Goal: Information Seeking & Learning: Learn about a topic

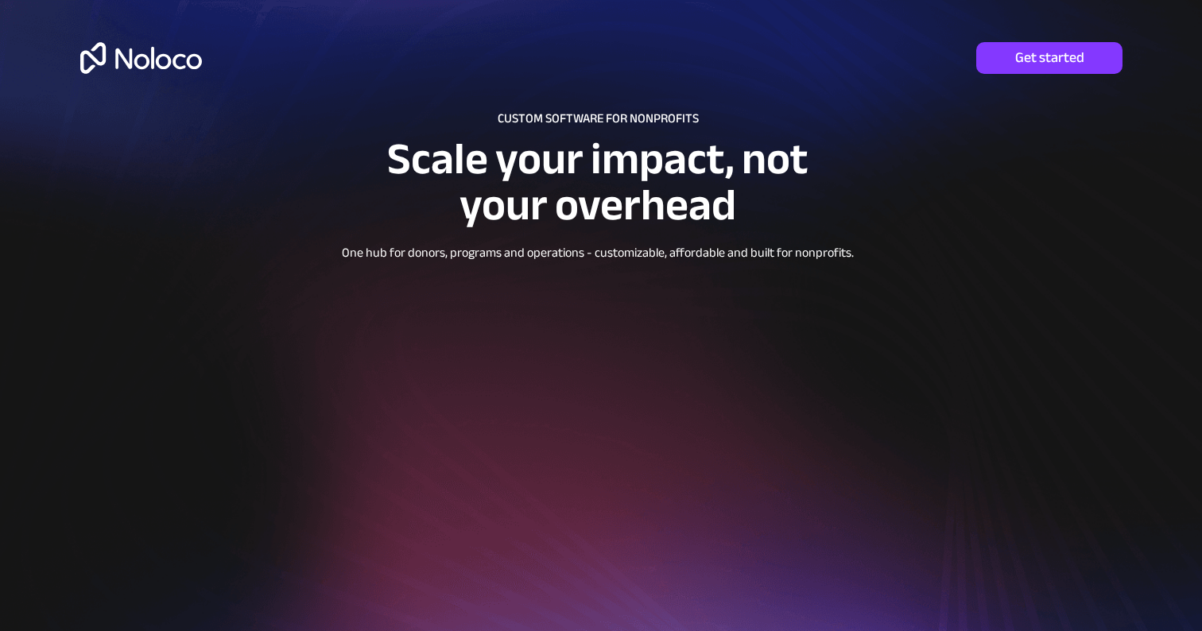
click at [131, 59] on img at bounding box center [141, 58] width 122 height 32
click at [160, 57] on img at bounding box center [141, 58] width 122 height 32
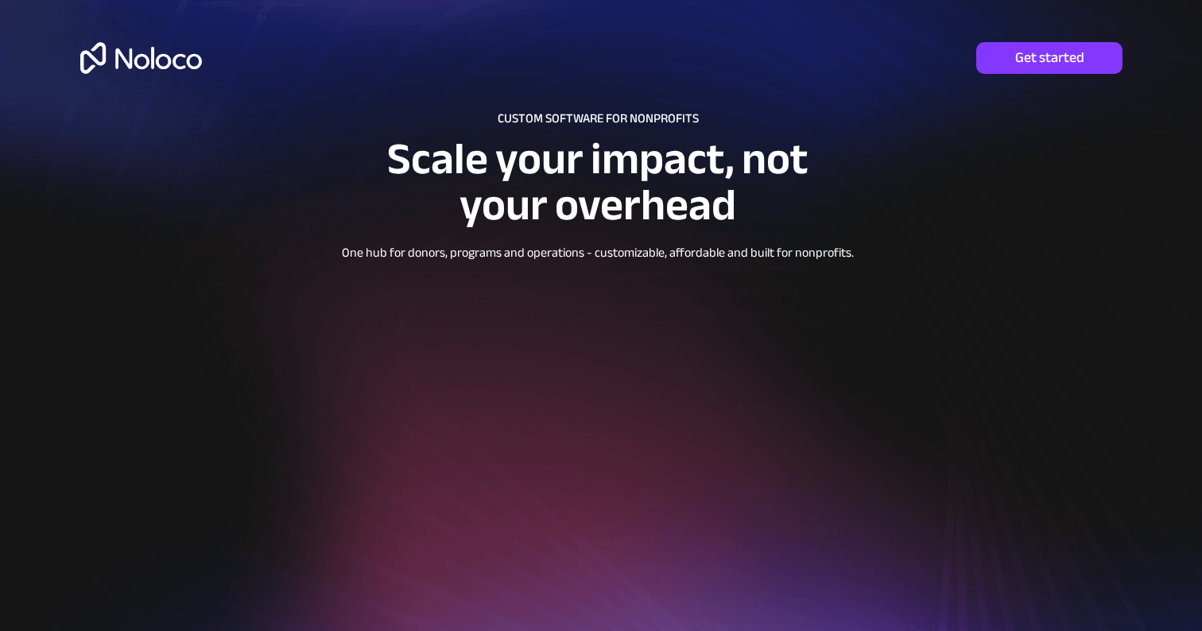
drag, startPoint x: 160, startPoint y: 57, endPoint x: 266, endPoint y: 172, distance: 156.9
click at [160, 57] on img at bounding box center [141, 58] width 122 height 32
click at [135, 70] on img at bounding box center [141, 58] width 122 height 32
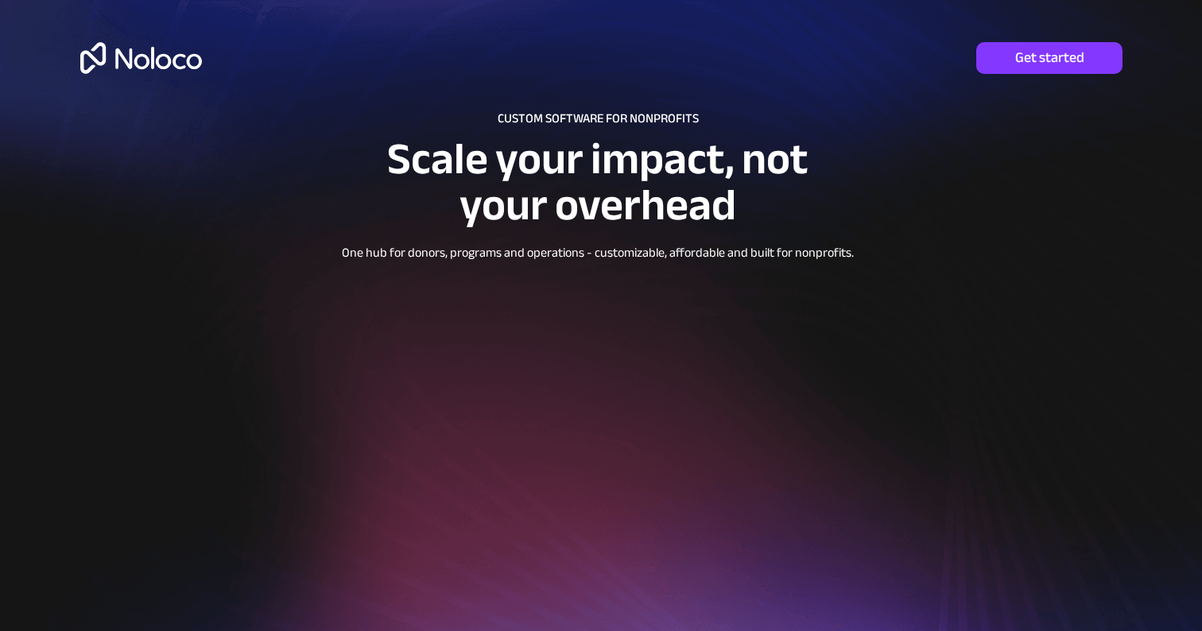
drag, startPoint x: 0, startPoint y: 0, endPoint x: 141, endPoint y: 68, distance: 156.4
click at [141, 68] on img at bounding box center [141, 58] width 122 height 32
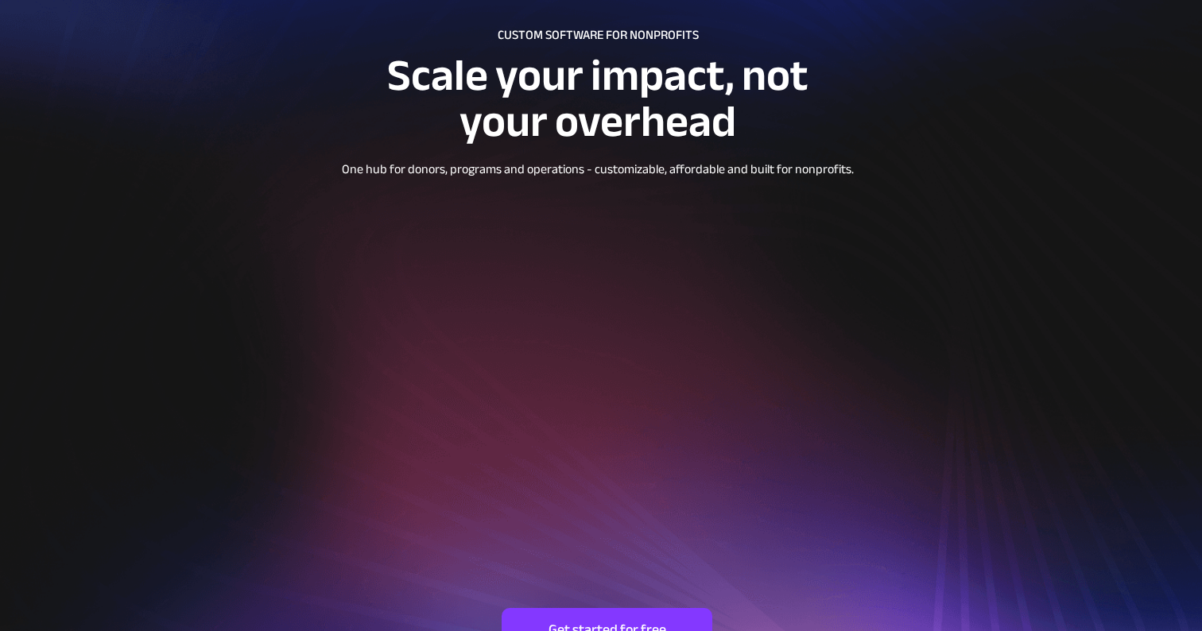
scroll to position [95, 0]
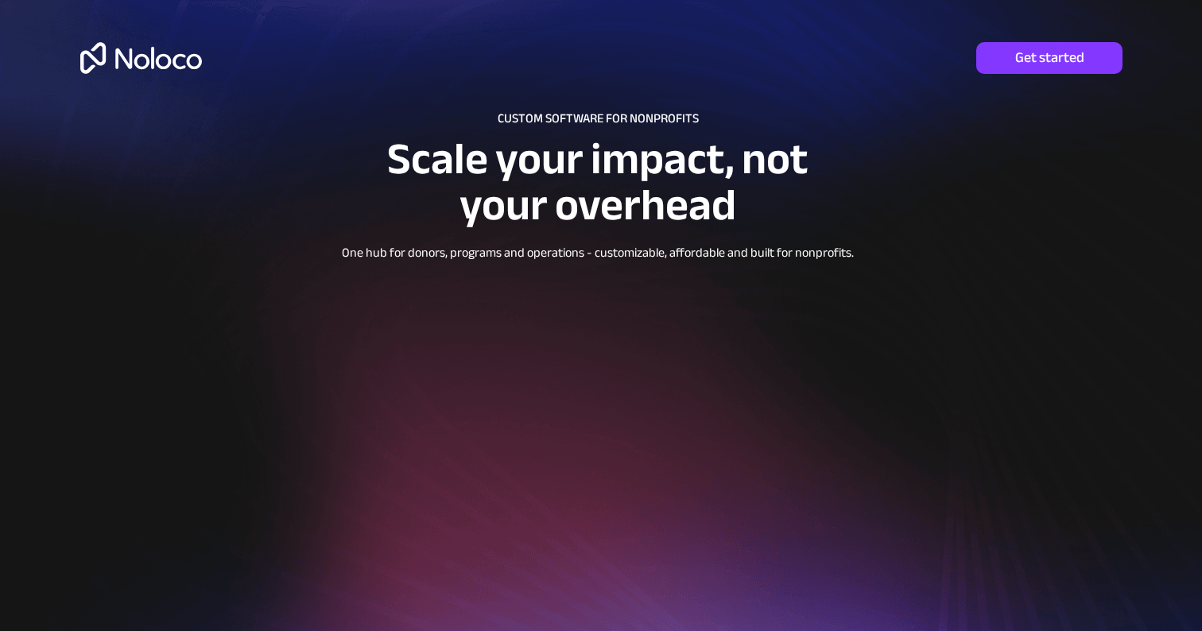
click at [144, 64] on img at bounding box center [141, 58] width 122 height 32
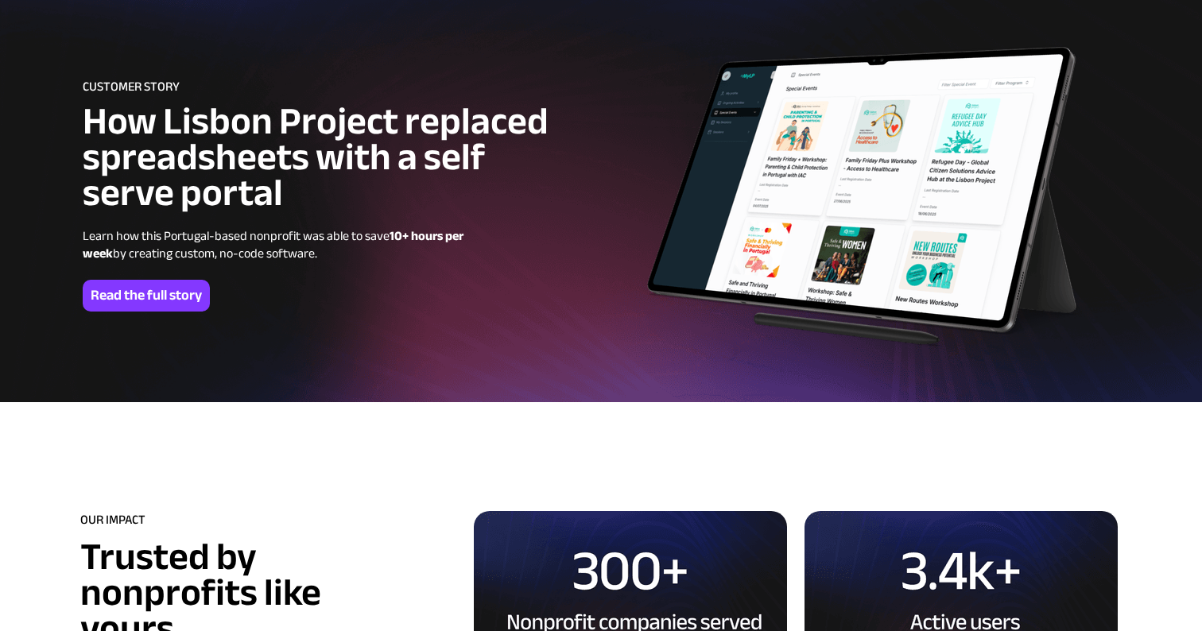
scroll to position [4265, 0]
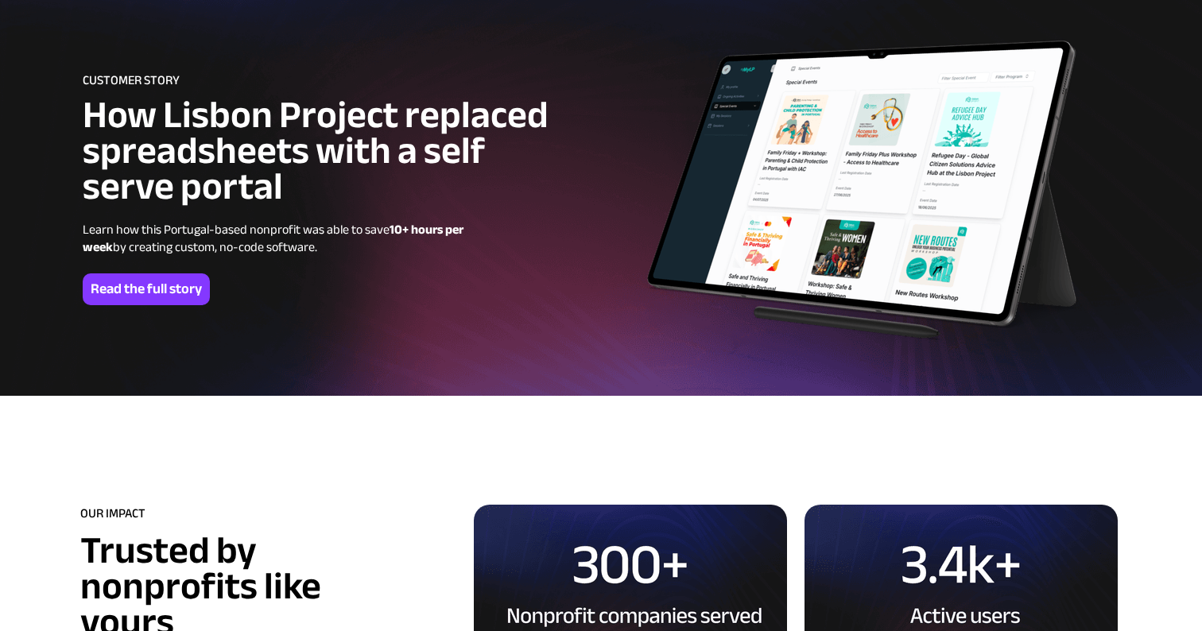
click at [299, 246] on p "Learn how this Portugal-based nonprofit was able to save 10+ hours per week by …" at bounding box center [291, 238] width 416 height 35
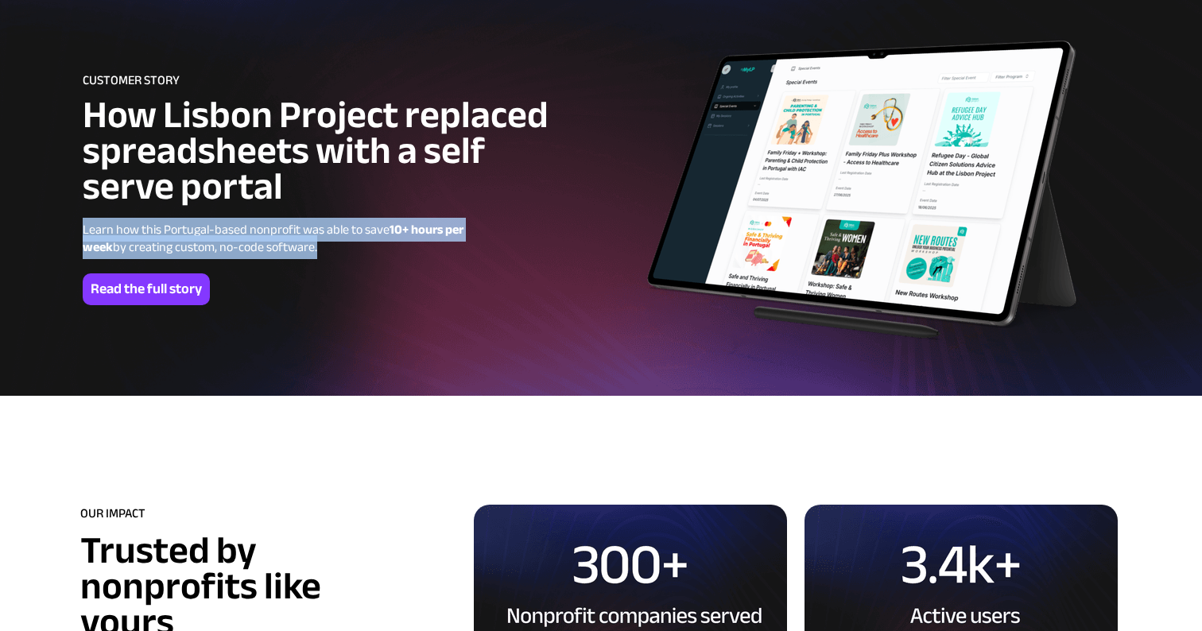
click at [299, 246] on p "Learn how this Portugal-based nonprofit was able to save 10+ hours per week by …" at bounding box center [291, 238] width 416 height 35
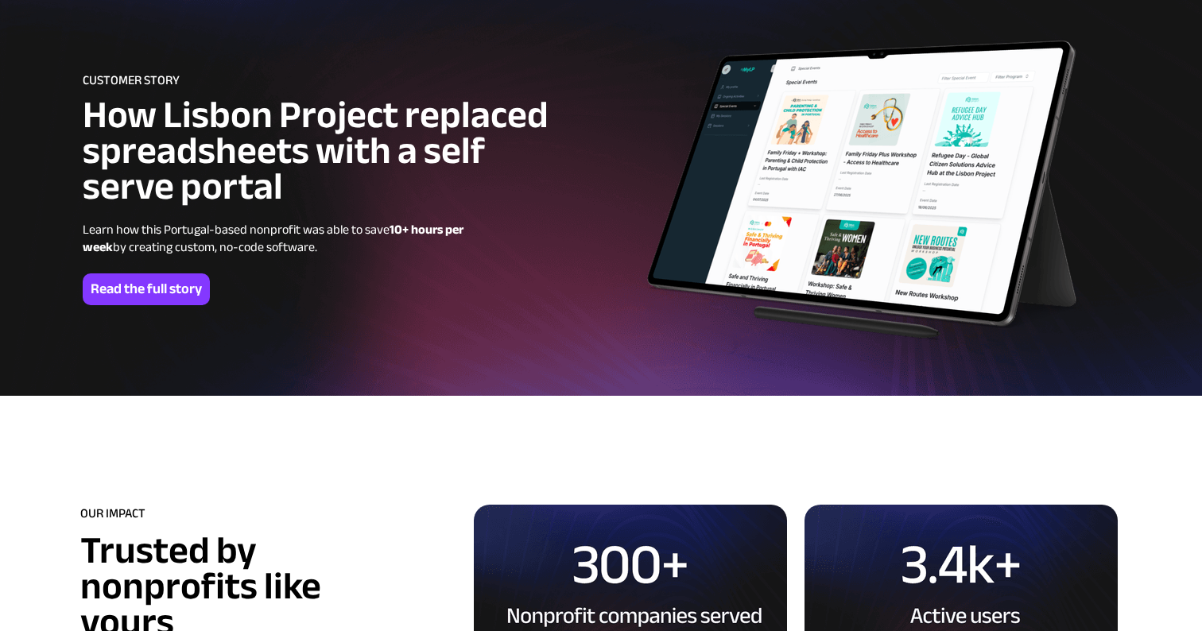
click at [299, 246] on p "Learn how this Portugal-based nonprofit was able to save 10+ hours per week by …" at bounding box center [291, 238] width 416 height 35
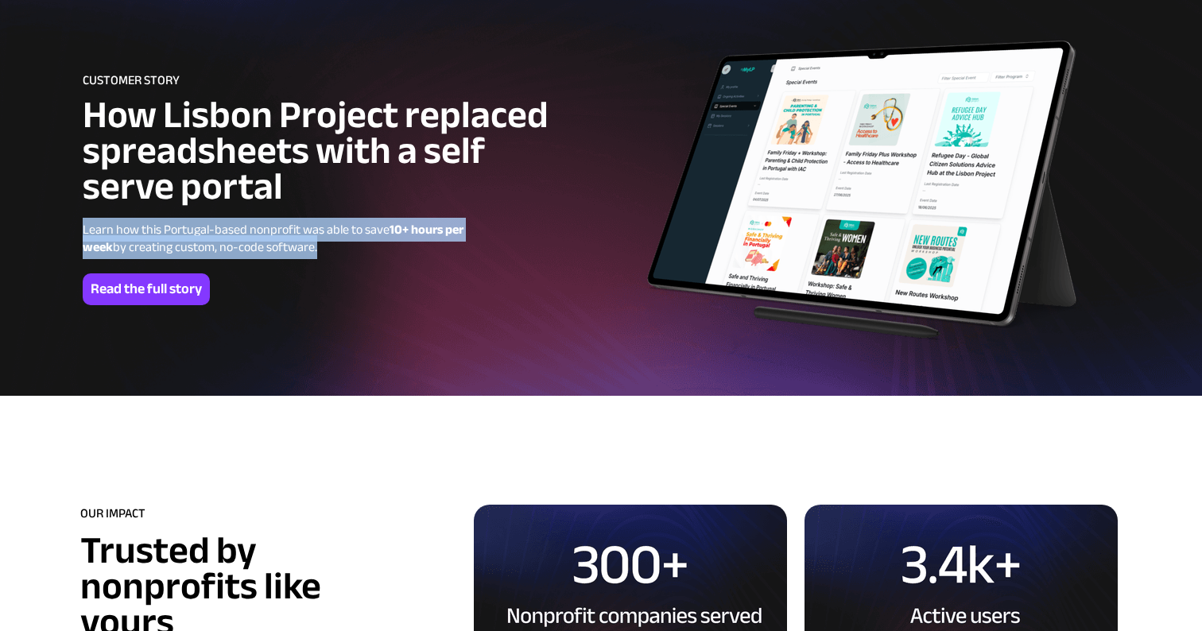
click at [299, 246] on p "Learn how this Portugal-based nonprofit was able to save 10+ hours per week by …" at bounding box center [291, 238] width 416 height 35
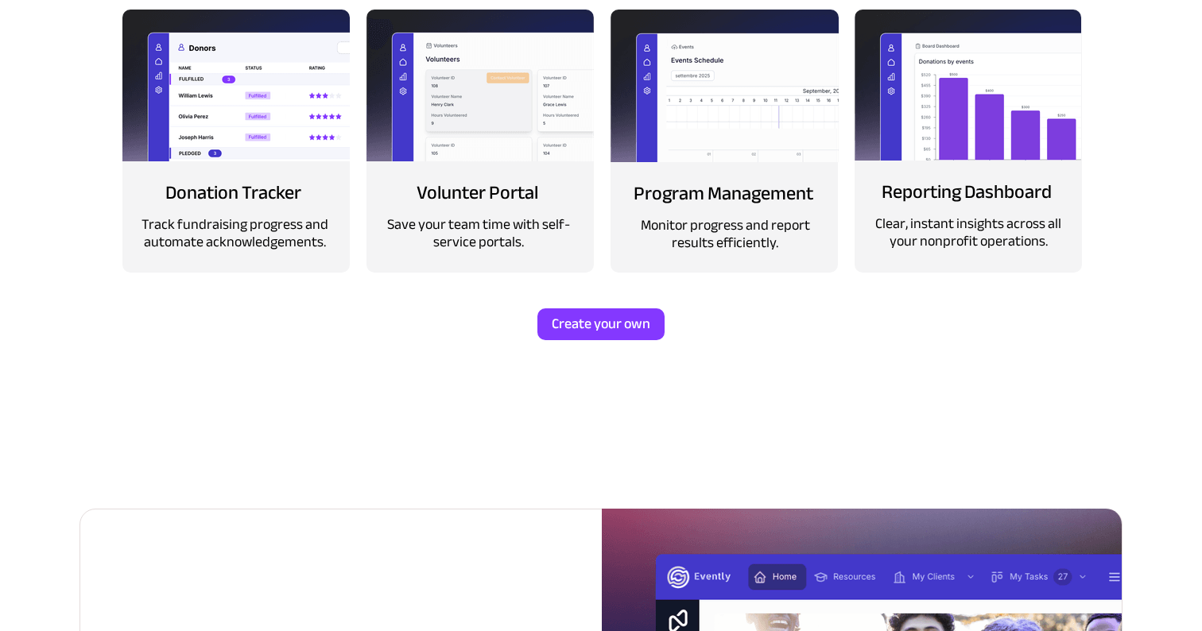
scroll to position [1966, 0]
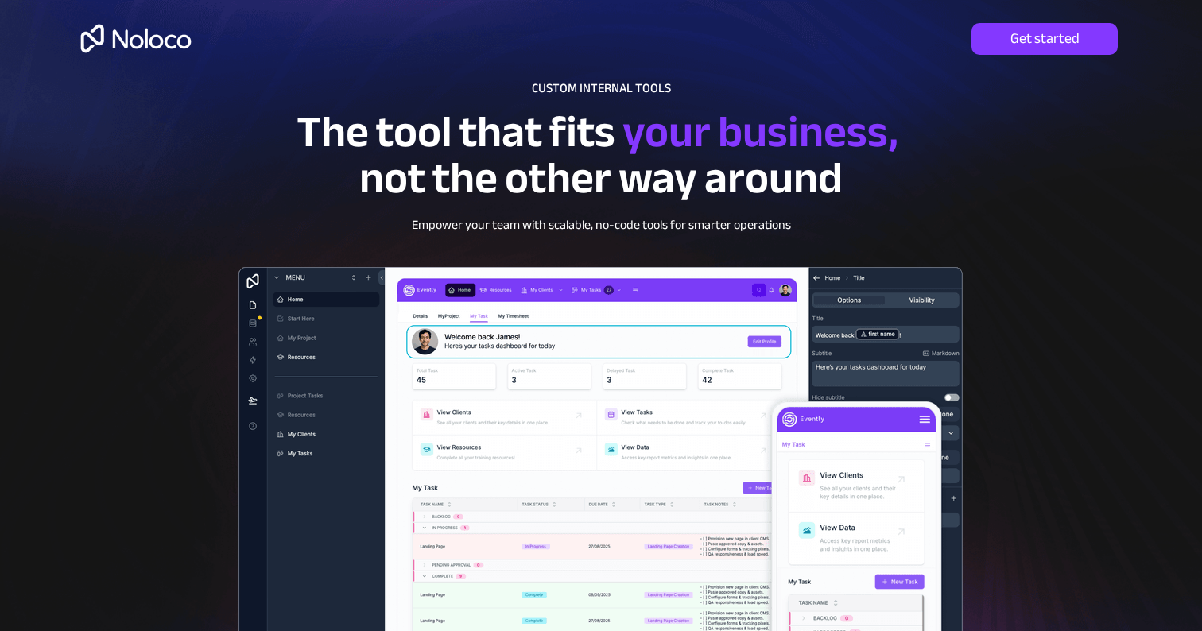
click at [250, 206] on p "The tool that fits your business, not the other way around" at bounding box center [601, 165] width 768 height 92
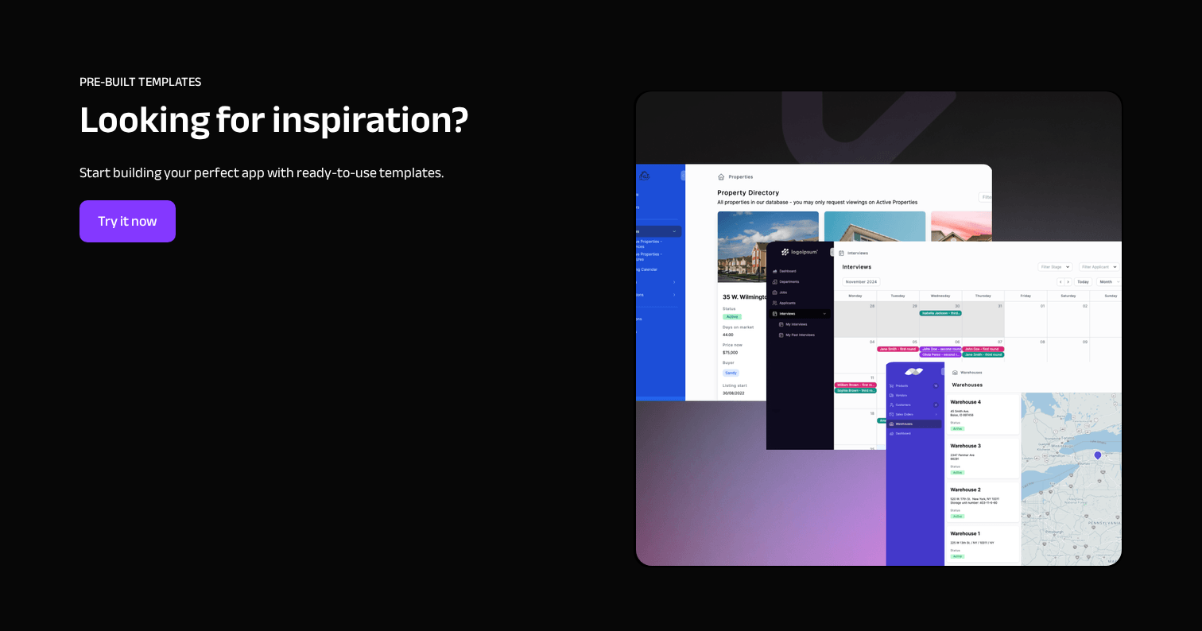
scroll to position [6492, 0]
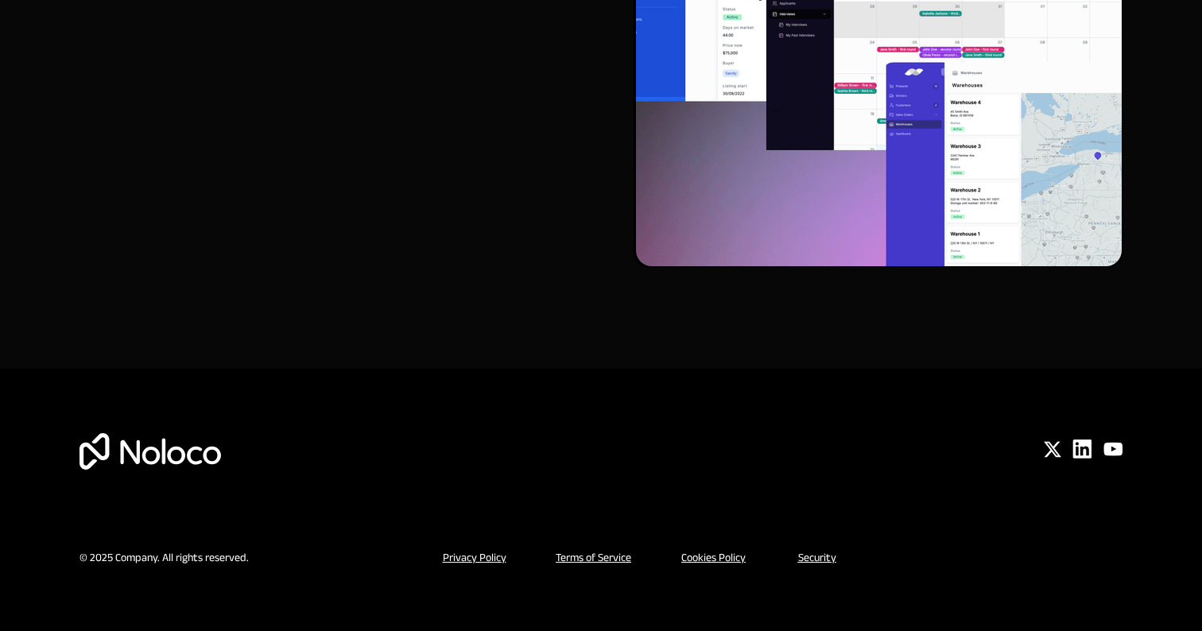
click at [463, 561] on u "Privacy Policy" at bounding box center [475, 557] width 64 height 21
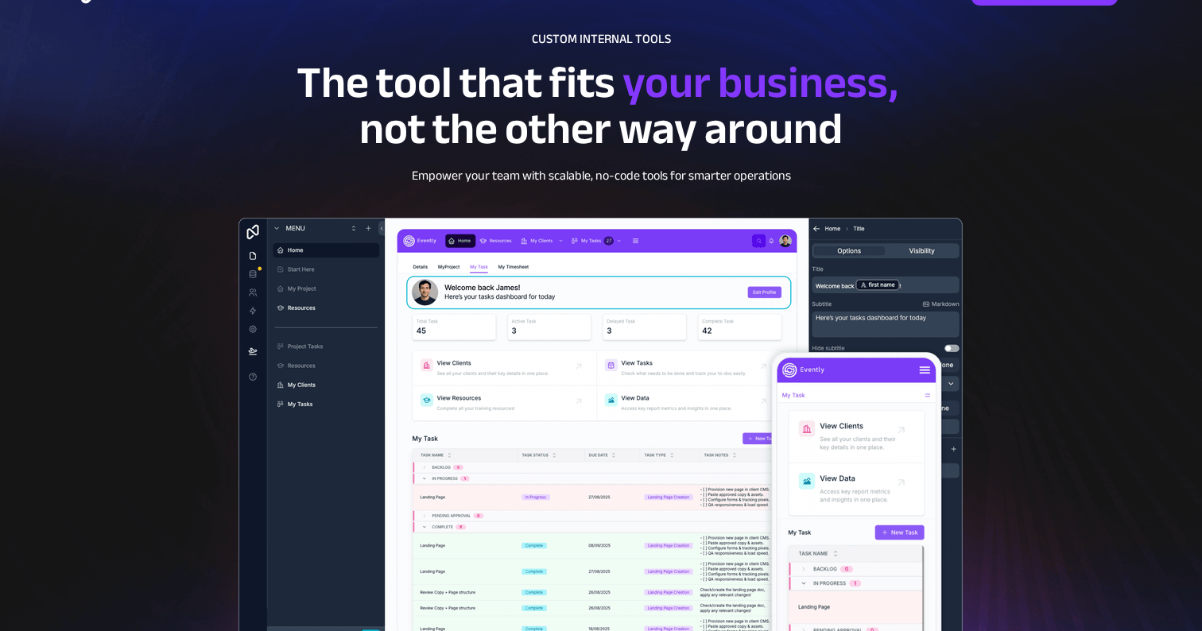
scroll to position [48, 0]
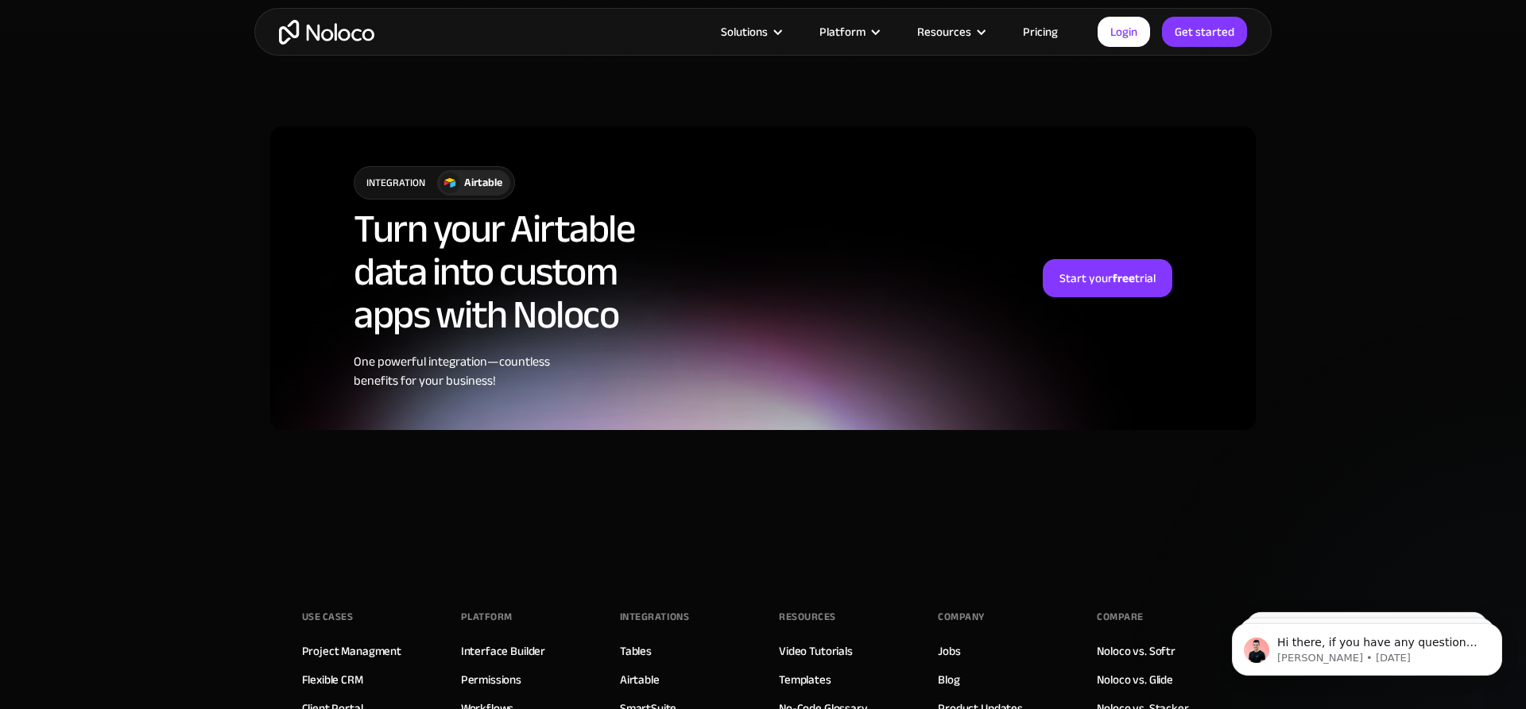
scroll to position [4285, 0]
